Goal: Complete application form

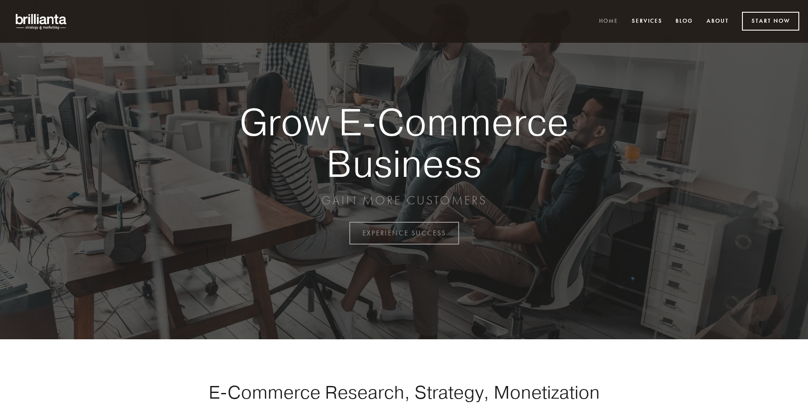
scroll to position [2291, 0]
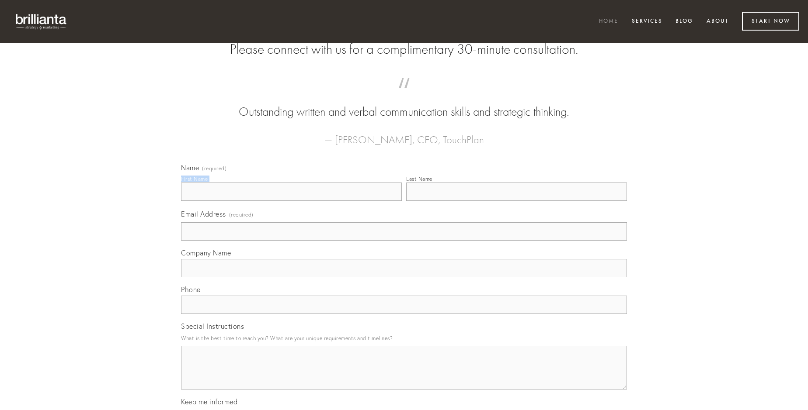
type input "[PERSON_NAME]"
click at [516, 201] on input "Last Name" at bounding box center [516, 192] width 221 height 18
type input "[PERSON_NAME]"
click at [404, 241] on input "Email Address (required)" at bounding box center [404, 231] width 446 height 18
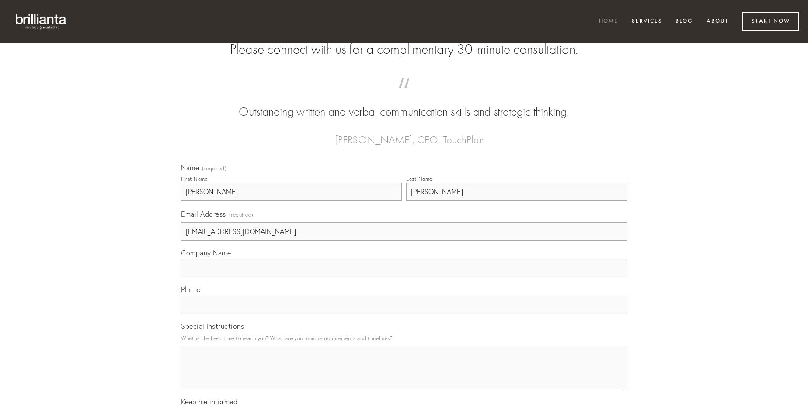
type input "[EMAIL_ADDRESS][DOMAIN_NAME]"
click at [404, 277] on input "Company Name" at bounding box center [404, 268] width 446 height 18
type input "audio"
click at [404, 314] on input "text" at bounding box center [404, 305] width 446 height 18
click at [404, 376] on textarea "Special Instructions" at bounding box center [404, 368] width 446 height 44
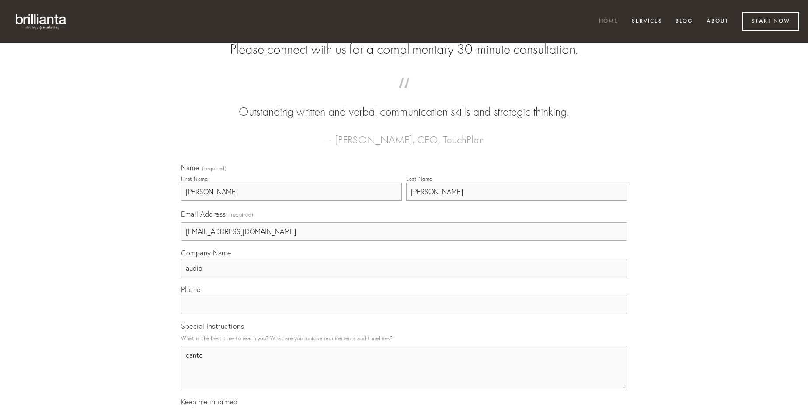
type textarea "canto"
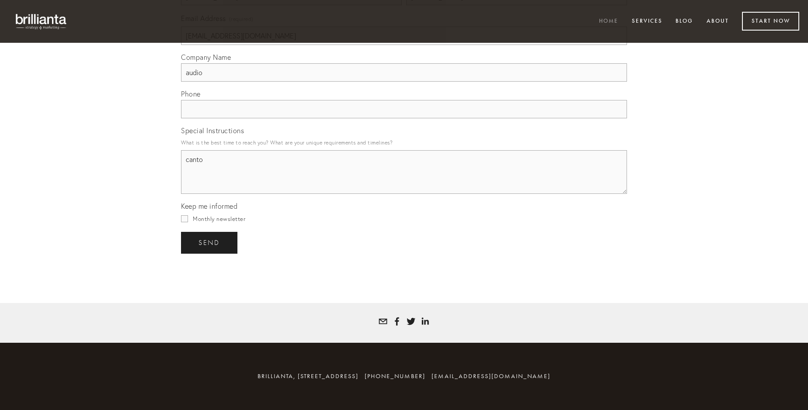
click at [210, 243] on span "send" at bounding box center [208, 243] width 21 height 8
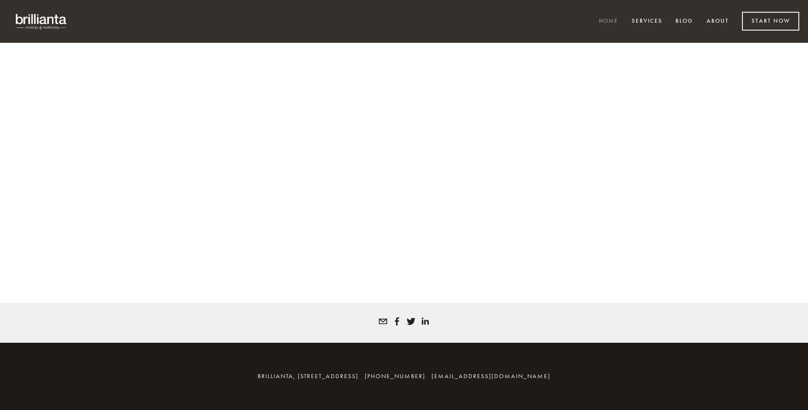
scroll to position [2279, 0]
